Goal: Task Accomplishment & Management: Complete application form

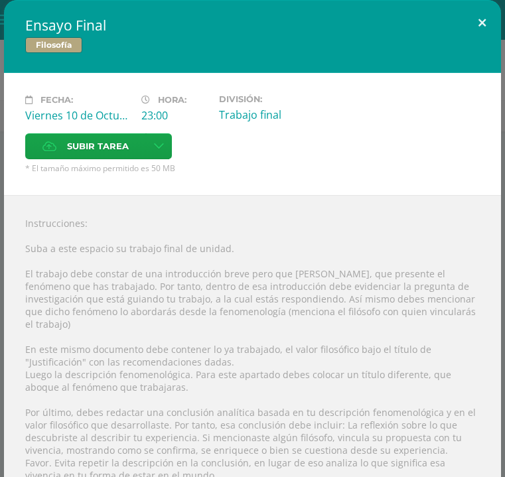
click at [468, 13] on button at bounding box center [482, 22] width 38 height 45
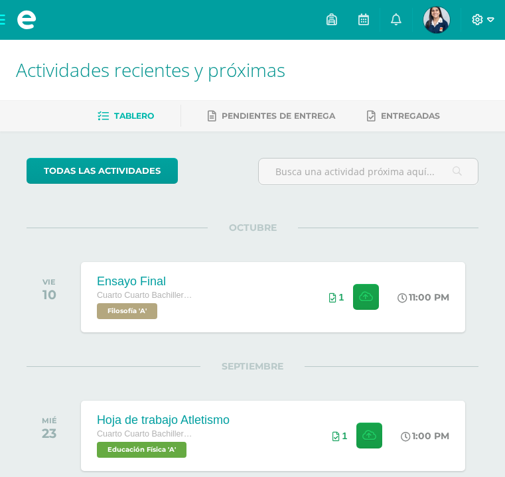
click at [468, 18] on icon at bounding box center [478, 20] width 12 height 12
click at [454, 89] on span "Cerrar sesión" at bounding box center [450, 90] width 60 height 13
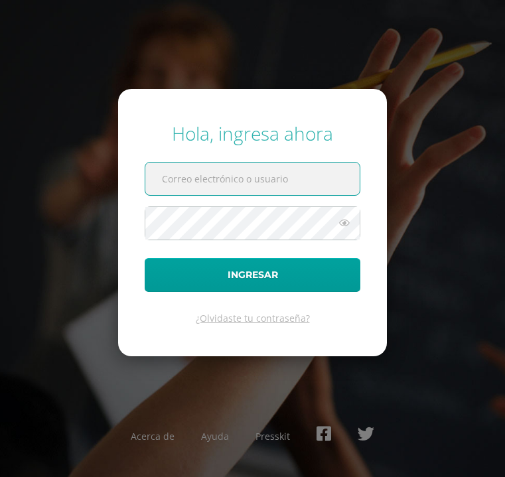
click at [454, 89] on div "Hola, ingresa ahora Ingresar ¿Olvidaste tu contraseña? Acerca de Ayuda Presskit" at bounding box center [253, 238] width 516 height 477
click at [315, 179] on input "text" at bounding box center [252, 179] width 214 height 33
type input "2019248"
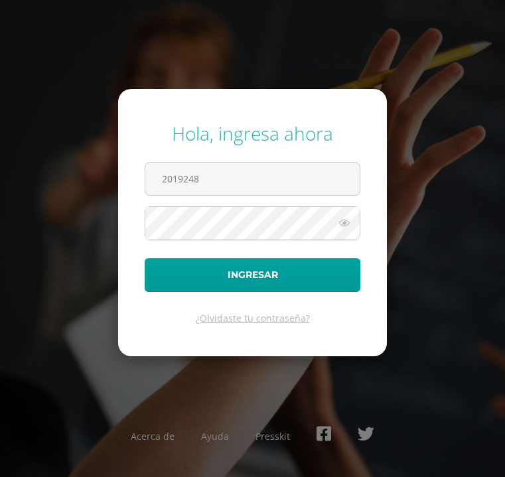
click at [399, 181] on div "Hola, ingresa ahora 2019248 Ingresar ¿Olvidaste tu contraseña? Acerca de Ayuda …" at bounding box center [252, 238] width 505 height 256
click at [312, 204] on form "Hola, ingresa ahora 2019248 Ingresar ¿Olvidaste tu contraseña?" at bounding box center [252, 222] width 269 height 267
click at [252, 275] on button "Ingresar" at bounding box center [253, 275] width 216 height 34
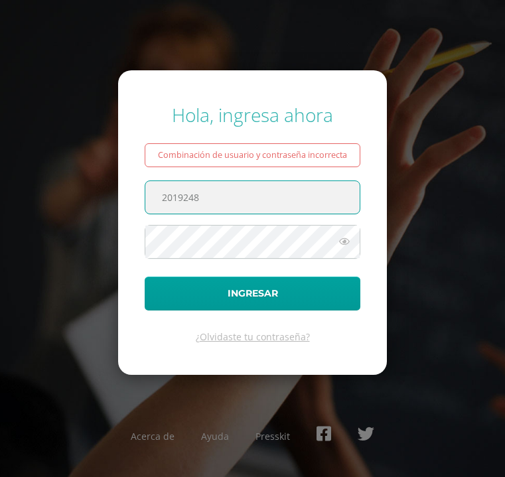
click at [414, 204] on div "Hola, ingresa ahora Combinación de usuario y contraseña incorrecta 2019248 Ingr…" at bounding box center [252, 238] width 505 height 293
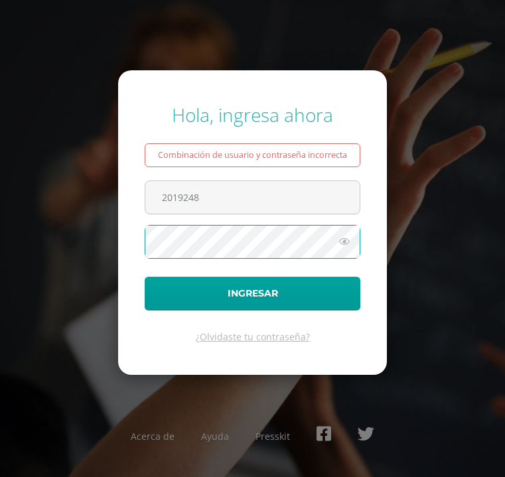
click at [252, 293] on button "Ingresar" at bounding box center [253, 294] width 216 height 34
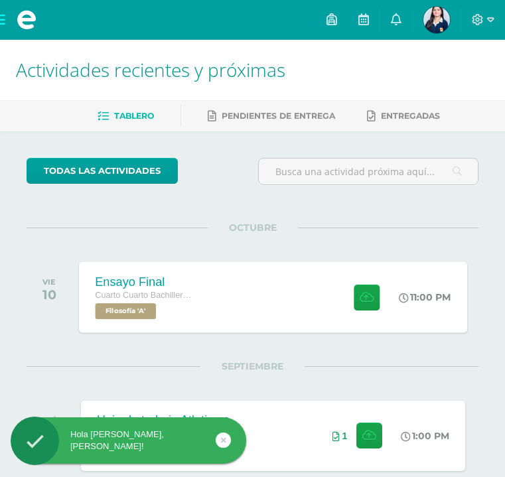
click at [442, 305] on div "11:00 PM" at bounding box center [431, 297] width 71 height 71
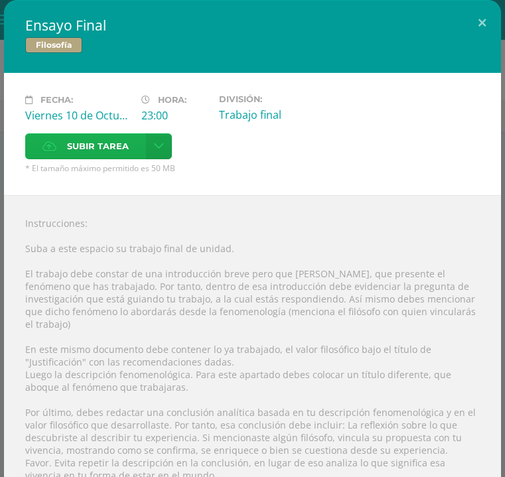
click at [131, 147] on label "Subir tarea" at bounding box center [85, 146] width 121 height 26
click at [0, 0] on input "Subir tarea" at bounding box center [0, 0] width 0 height 0
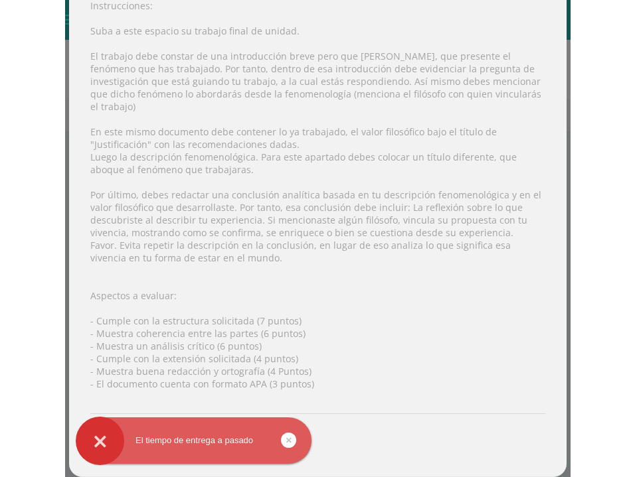
scroll to position [205, 0]
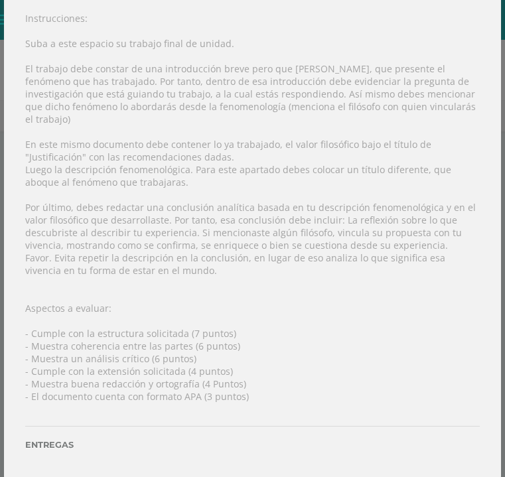
click at [331, 264] on div "Instrucciones: Suba a este espacio su trabajo final de unidad. El trabajo debe …" at bounding box center [252, 240] width 497 height 500
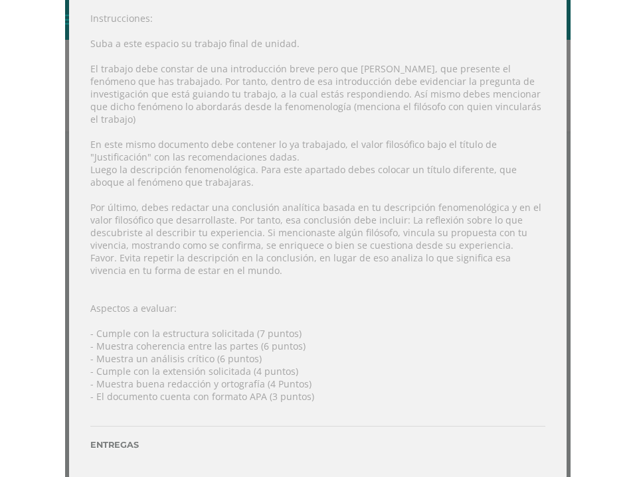
scroll to position [166, 0]
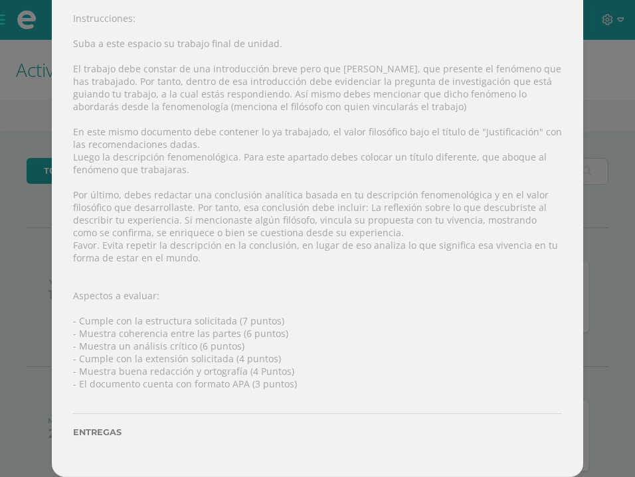
click at [505, 319] on div "Ensayo Final Filosofía Fecha: Viernes 10 de Octubre Hora: 23:00 División: Traba…" at bounding box center [317, 155] width 624 height 643
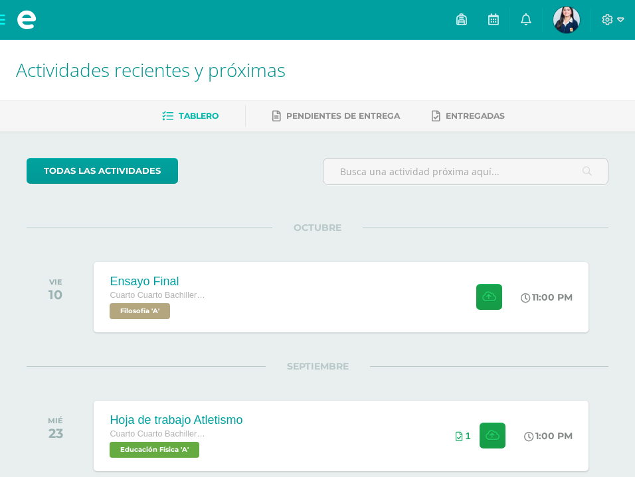
click at [505, 320] on div "Ensayo Final Filosofía Fecha: Viernes 10 de Octubre Hora: 23:00 División: Traba…" at bounding box center [317, 155] width 624 height 643
click at [424, 289] on div "Ensayo Final Cuarto Cuarto Bachillerato en Ciencias y Letras Filosofía 'A' 11:0…" at bounding box center [341, 297] width 499 height 71
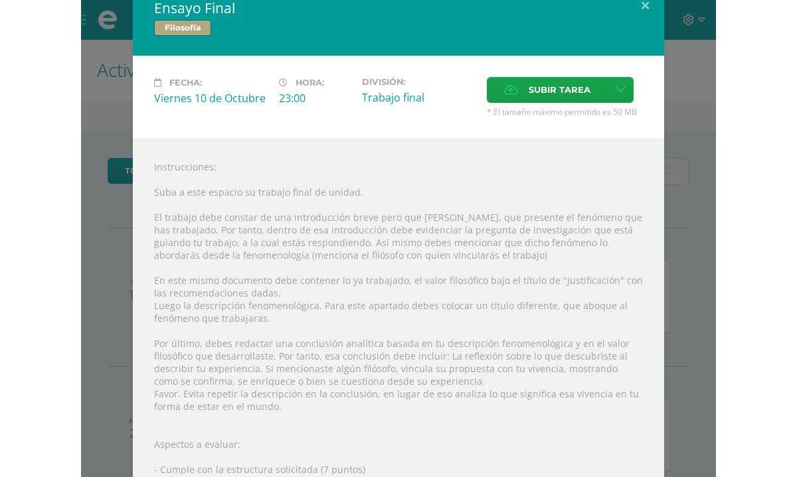
scroll to position [17, 0]
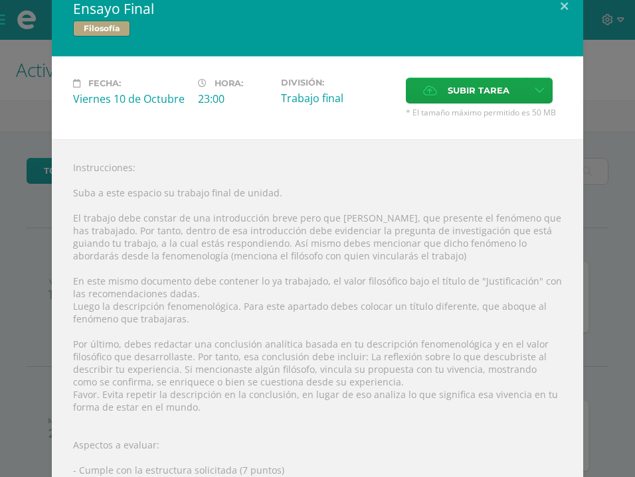
click at [505, 234] on div "Ensayo Final Filosofía Fecha: Viernes 10 de Octubre Hora: 23:00 División: Traba…" at bounding box center [317, 304] width 624 height 643
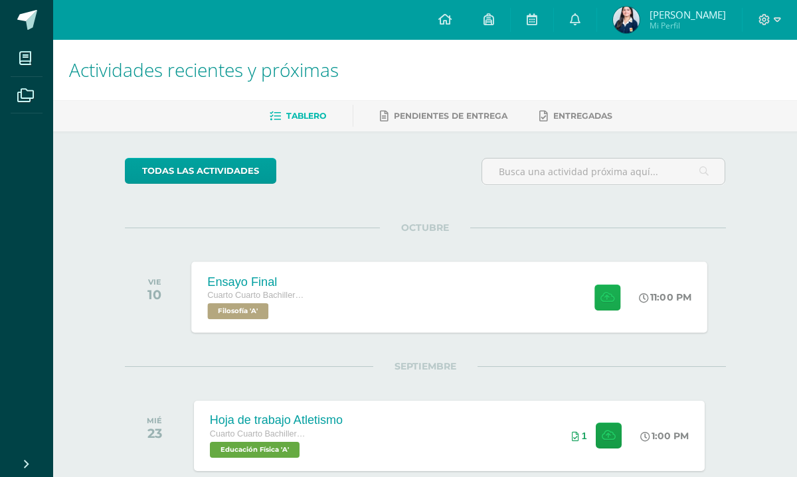
click at [505, 291] on button at bounding box center [607, 297] width 26 height 26
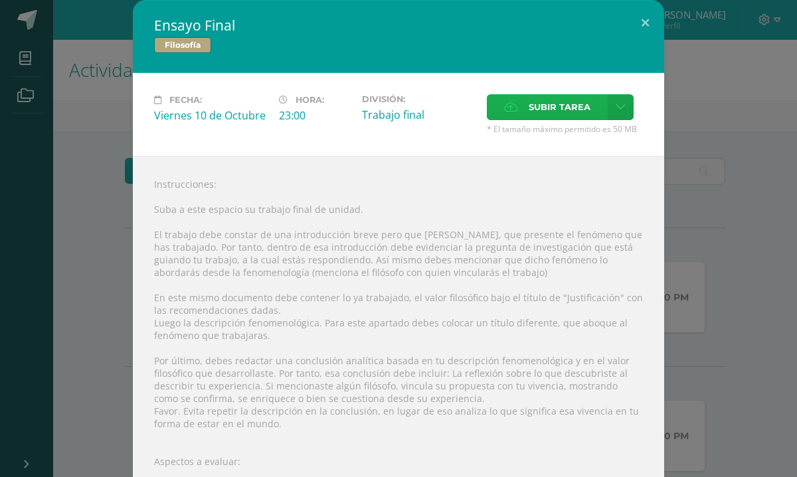
click at [505, 114] on span "Subir tarea" at bounding box center [559, 107] width 62 height 25
click at [0, 0] on input "Subir tarea" at bounding box center [0, 0] width 0 height 0
click at [505, 104] on span "Subir tarea" at bounding box center [559, 107] width 62 height 25
click at [0, 0] on input "Subir tarea" at bounding box center [0, 0] width 0 height 0
click at [505, 108] on span "Subir tarea" at bounding box center [559, 107] width 62 height 25
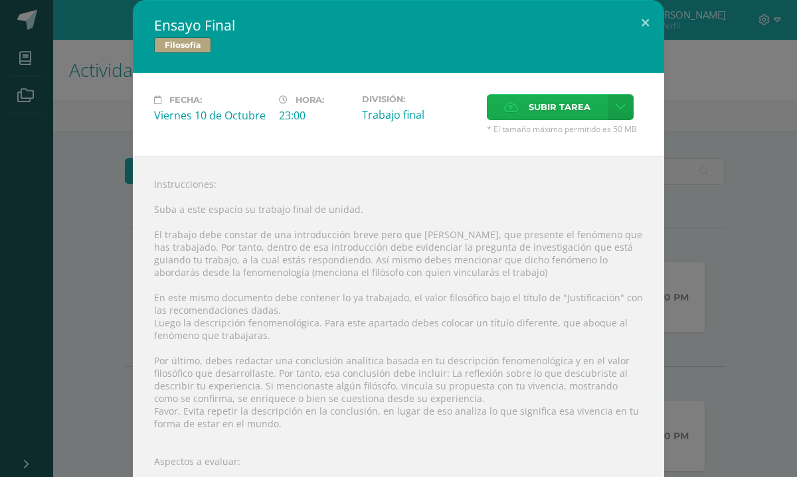
click at [0, 0] on input "Subir tarea" at bounding box center [0, 0] width 0 height 0
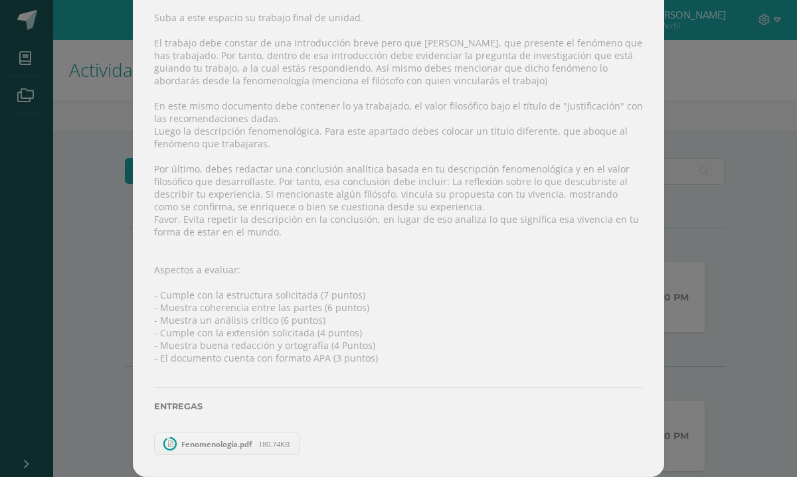
scroll to position [166, 0]
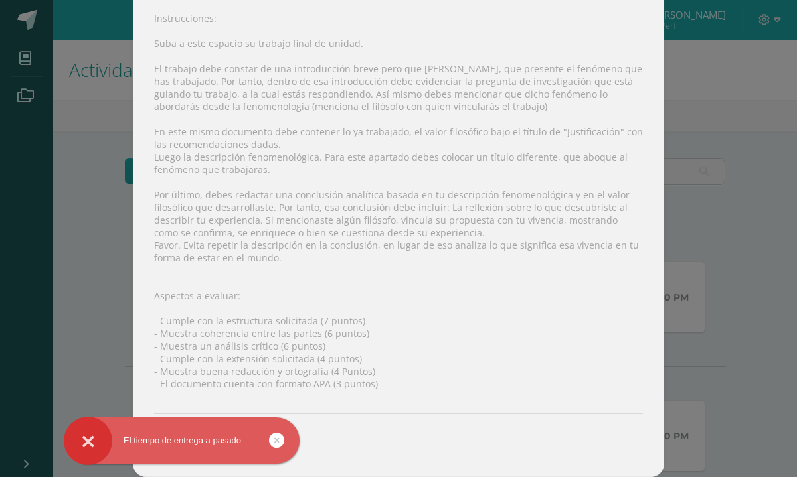
click at [505, 349] on div "Ensayo Final Filosofía Fecha: Viernes 10 de Octubre Hora: 23:00 División: Traba…" at bounding box center [398, 155] width 786 height 643
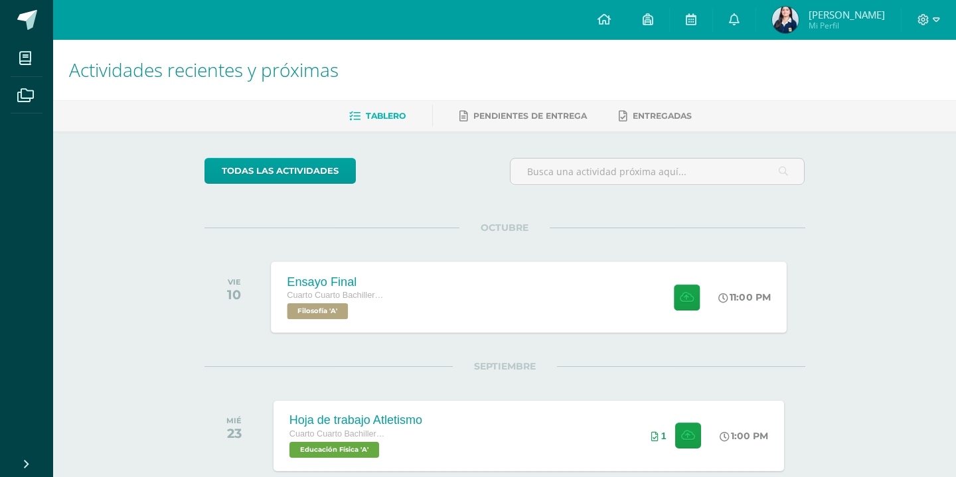
click at [688, 277] on div at bounding box center [683, 297] width 65 height 71
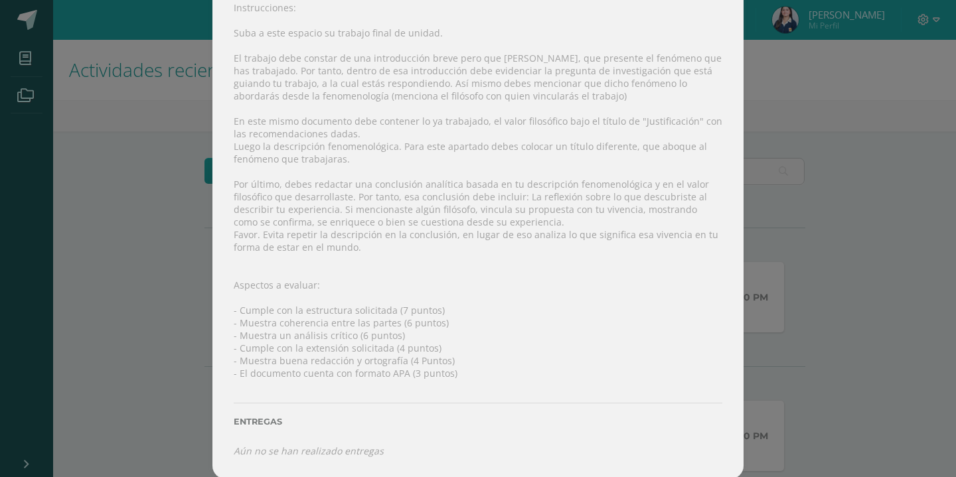
scroll to position [175, 0]
